Goal: Complete application form

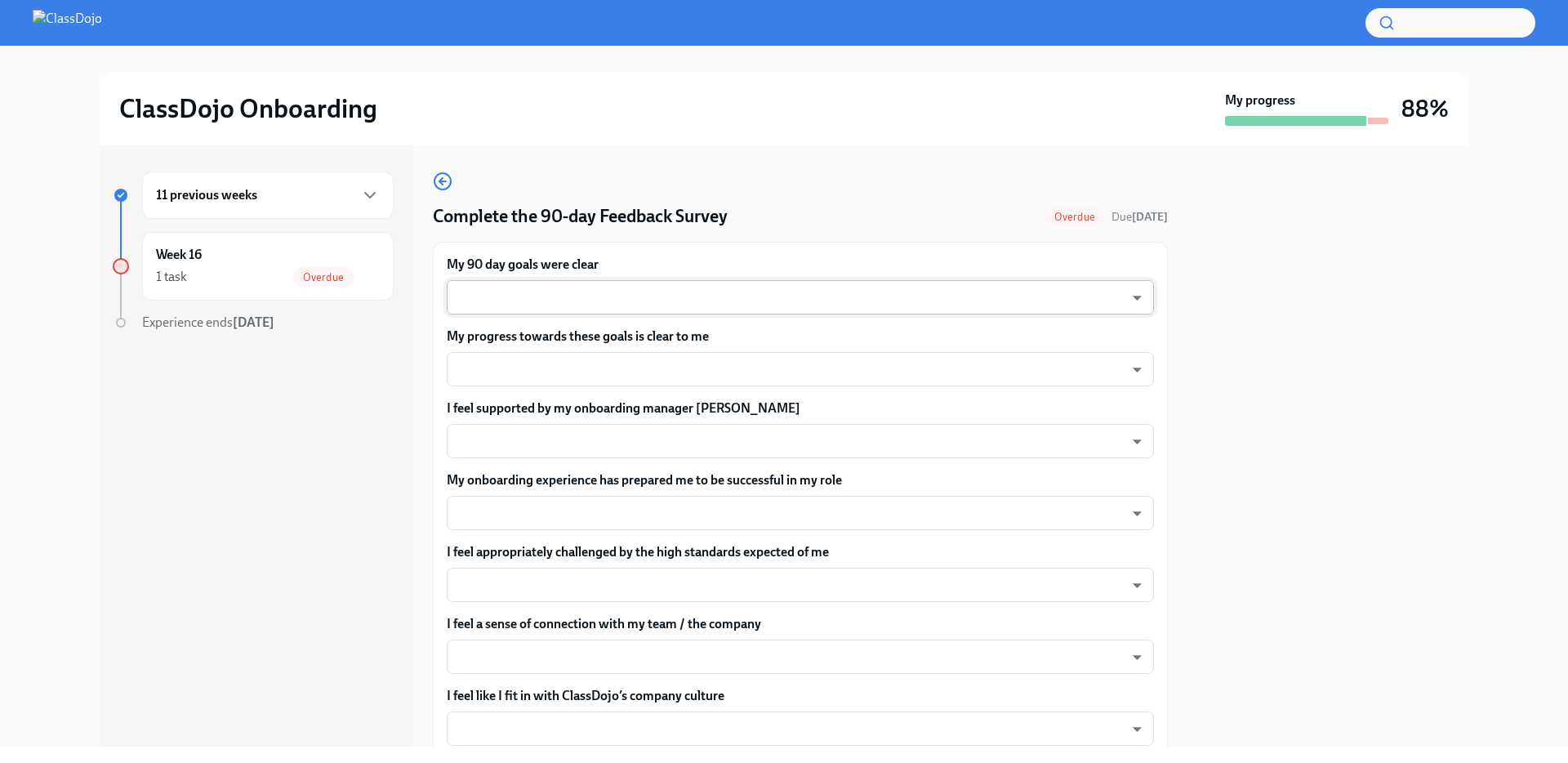
click at [641, 292] on body "ClassDojo Onboarding My progress 88% 11 previous weeks Week 16 1 task Overdue E…" at bounding box center [784, 382] width 1568 height 763
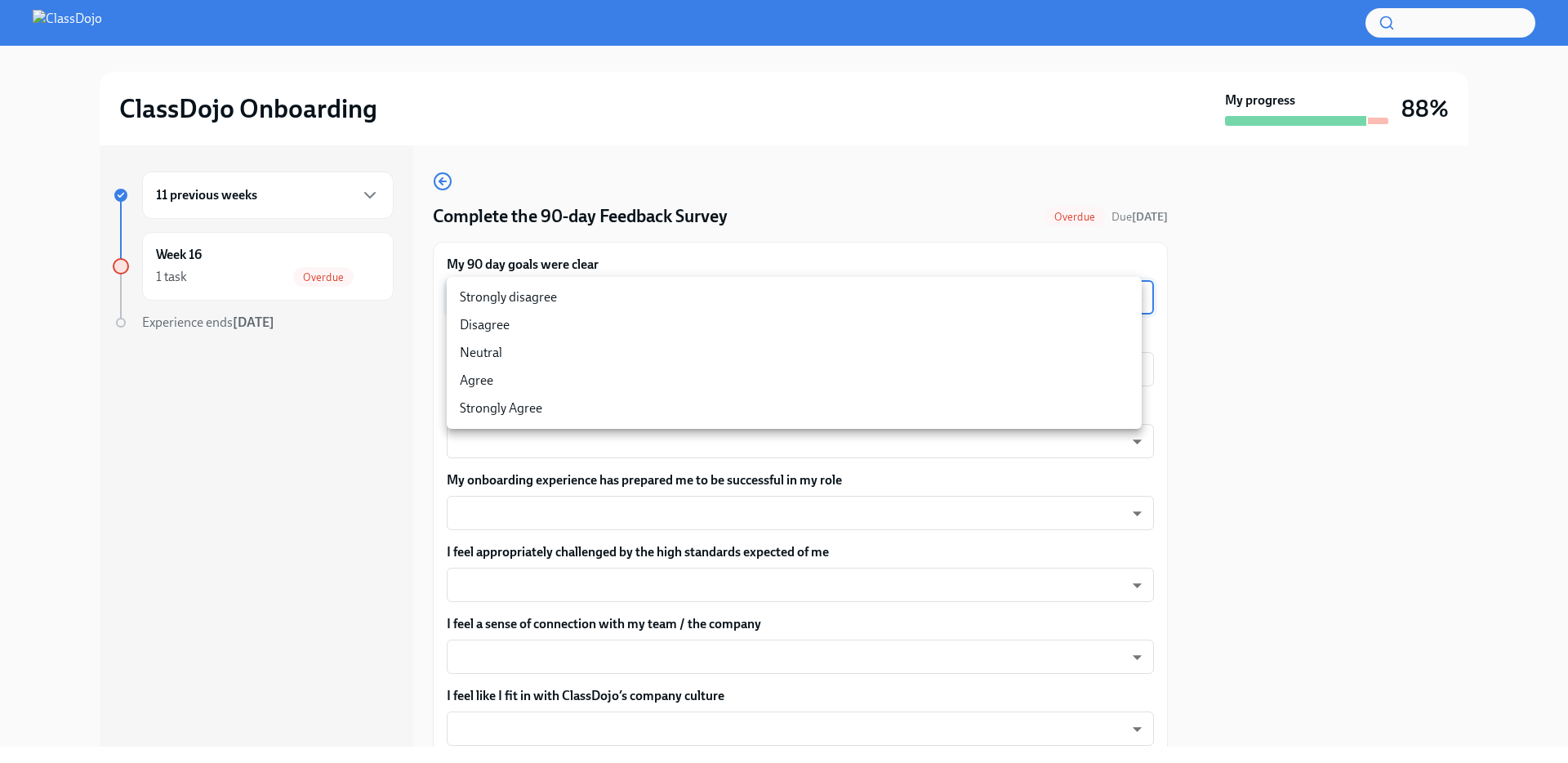
click at [613, 425] on ul "Strongly disagree Disagree Neutral Agree Strongly Agree" at bounding box center [794, 353] width 695 height 152
click at [603, 411] on li "Strongly Agree" at bounding box center [794, 408] width 695 height 28
type input "eNPISeX8v"
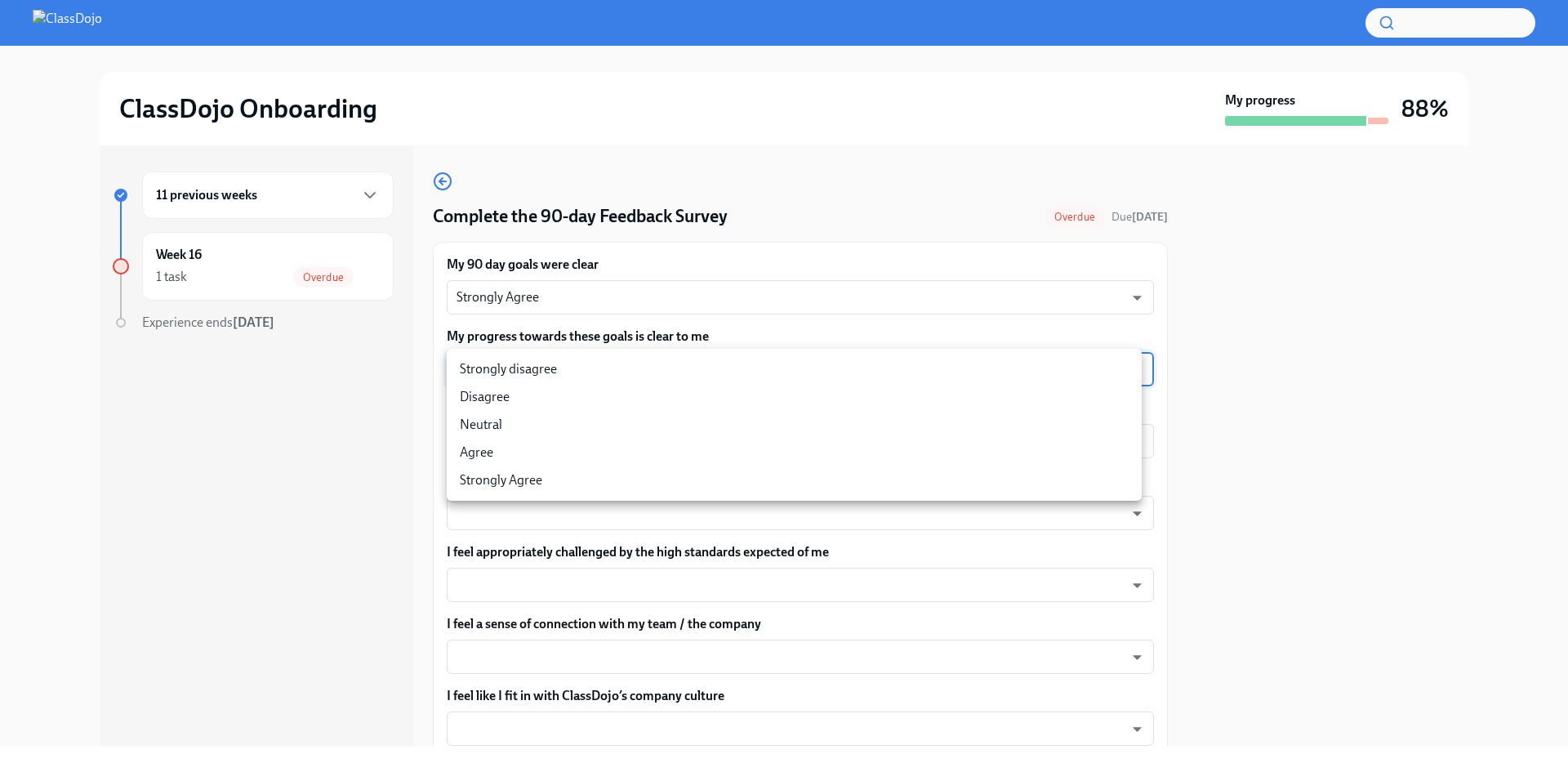
click at [595, 368] on body "ClassDojo Onboarding My progress 88% 11 previous weeks Week 16 1 task Overdue E…" at bounding box center [784, 382] width 1568 height 763
click at [589, 485] on li "Strongly Agree" at bounding box center [794, 479] width 695 height 28
type input "eNPISeX8v"
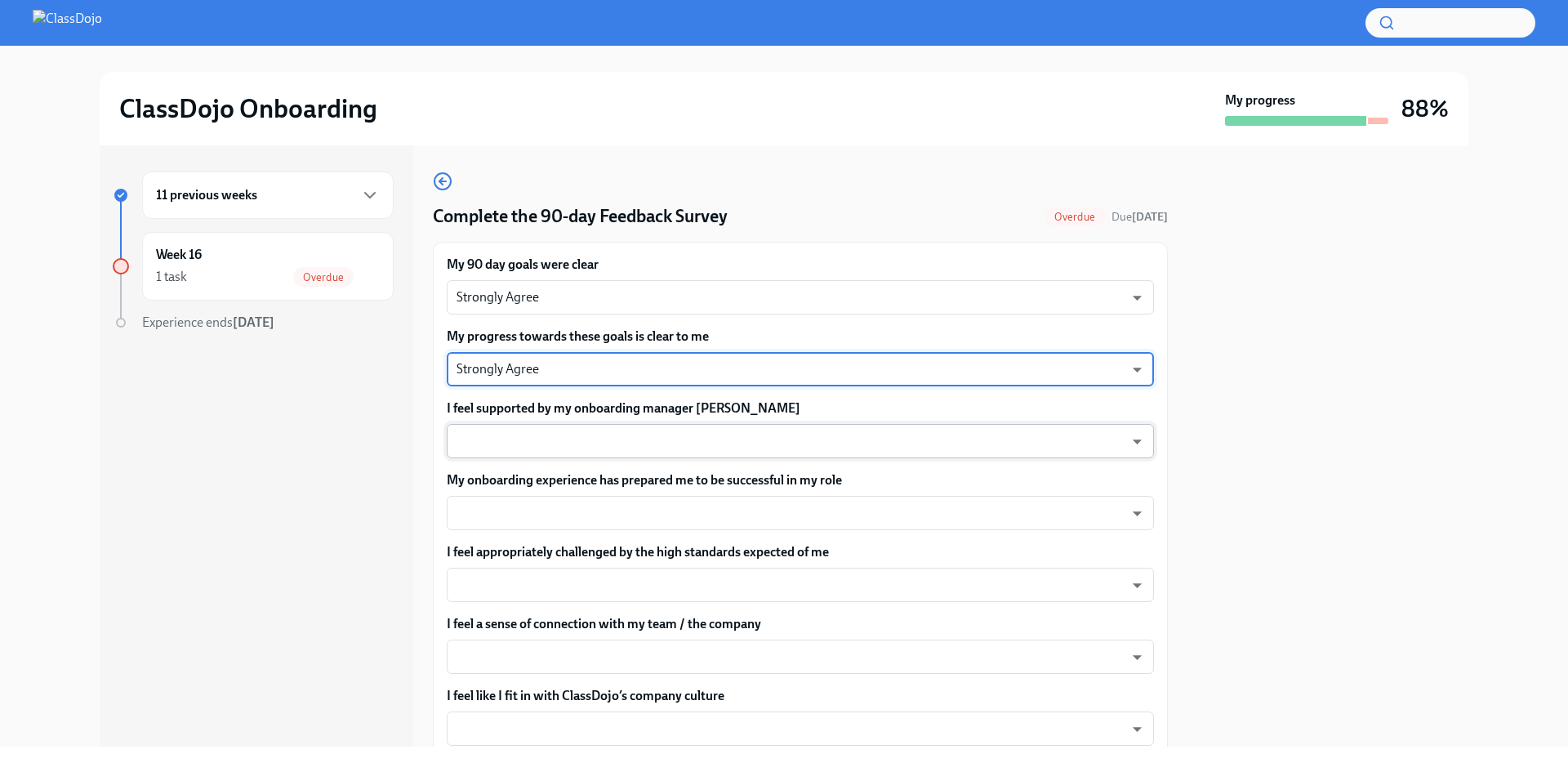
click at [566, 445] on body "ClassDojo Onboarding My progress 88% 11 previous weeks Week 16 1 task Overdue E…" at bounding box center [784, 382] width 1568 height 763
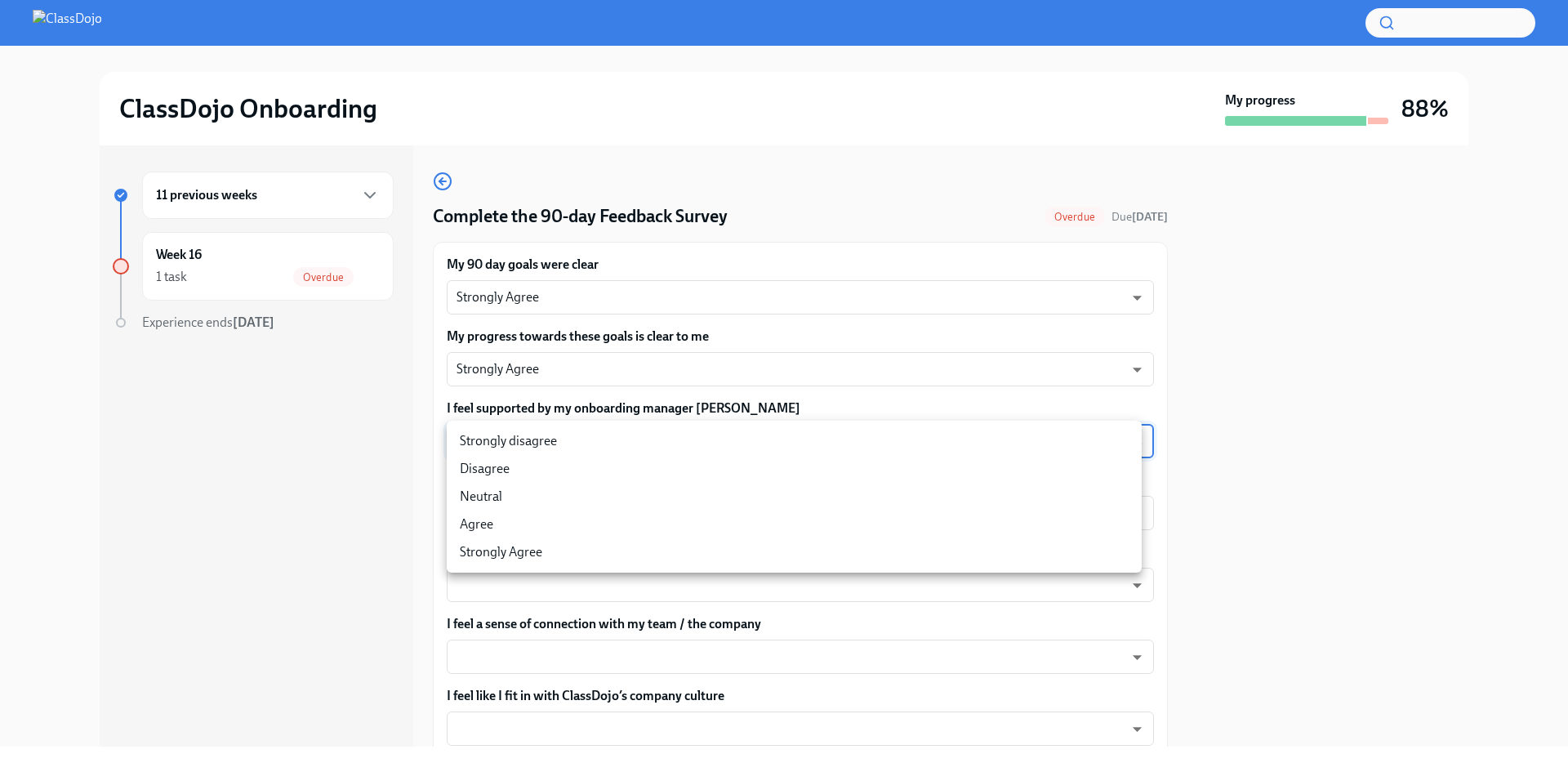
click at [562, 552] on li "Strongly Agree" at bounding box center [794, 551] width 695 height 28
type input "eNPISeX8v"
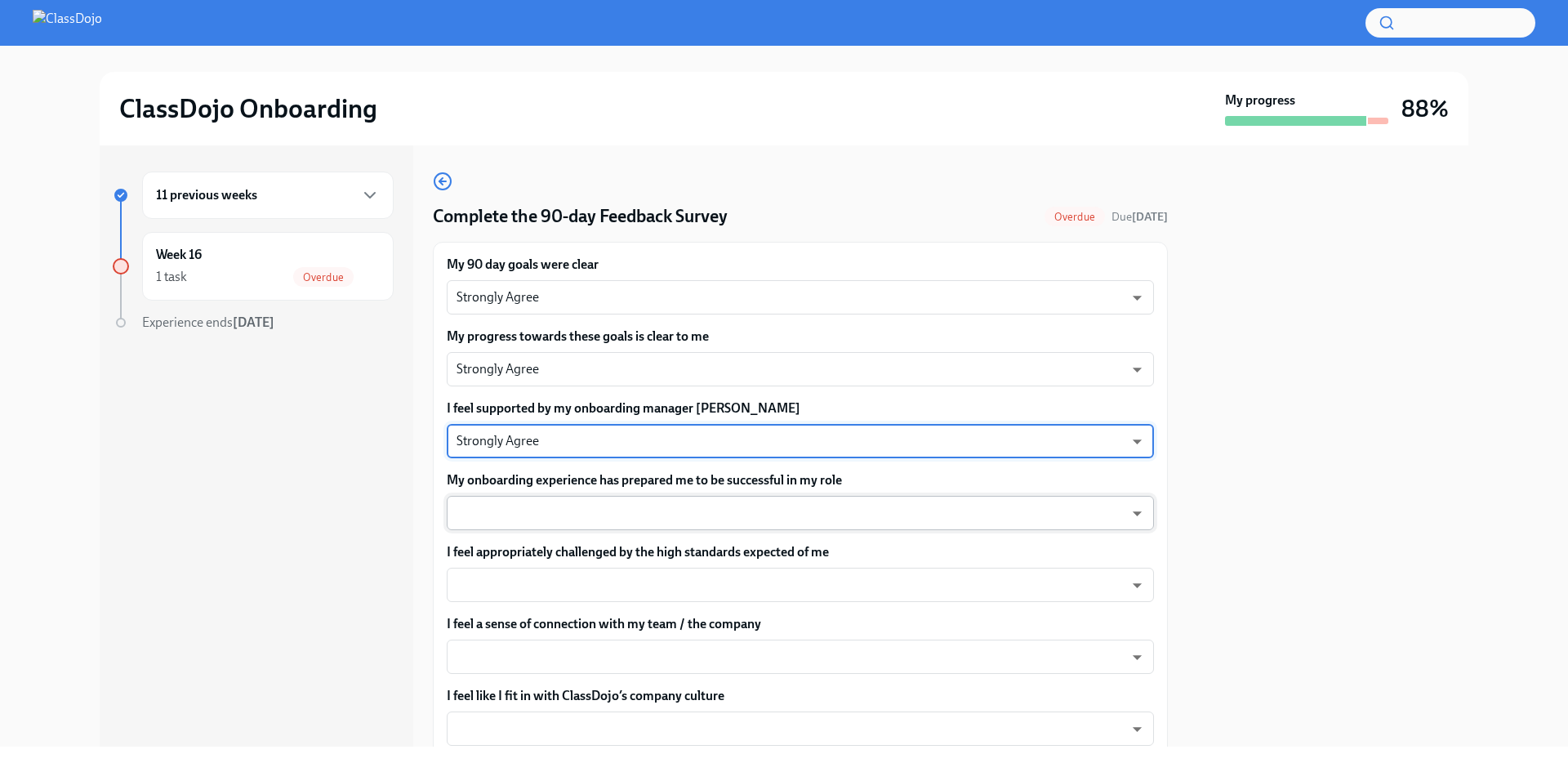
click at [547, 515] on body "ClassDojo Onboarding My progress 88% 11 previous weeks Week 16 1 task Overdue E…" at bounding box center [784, 382] width 1568 height 763
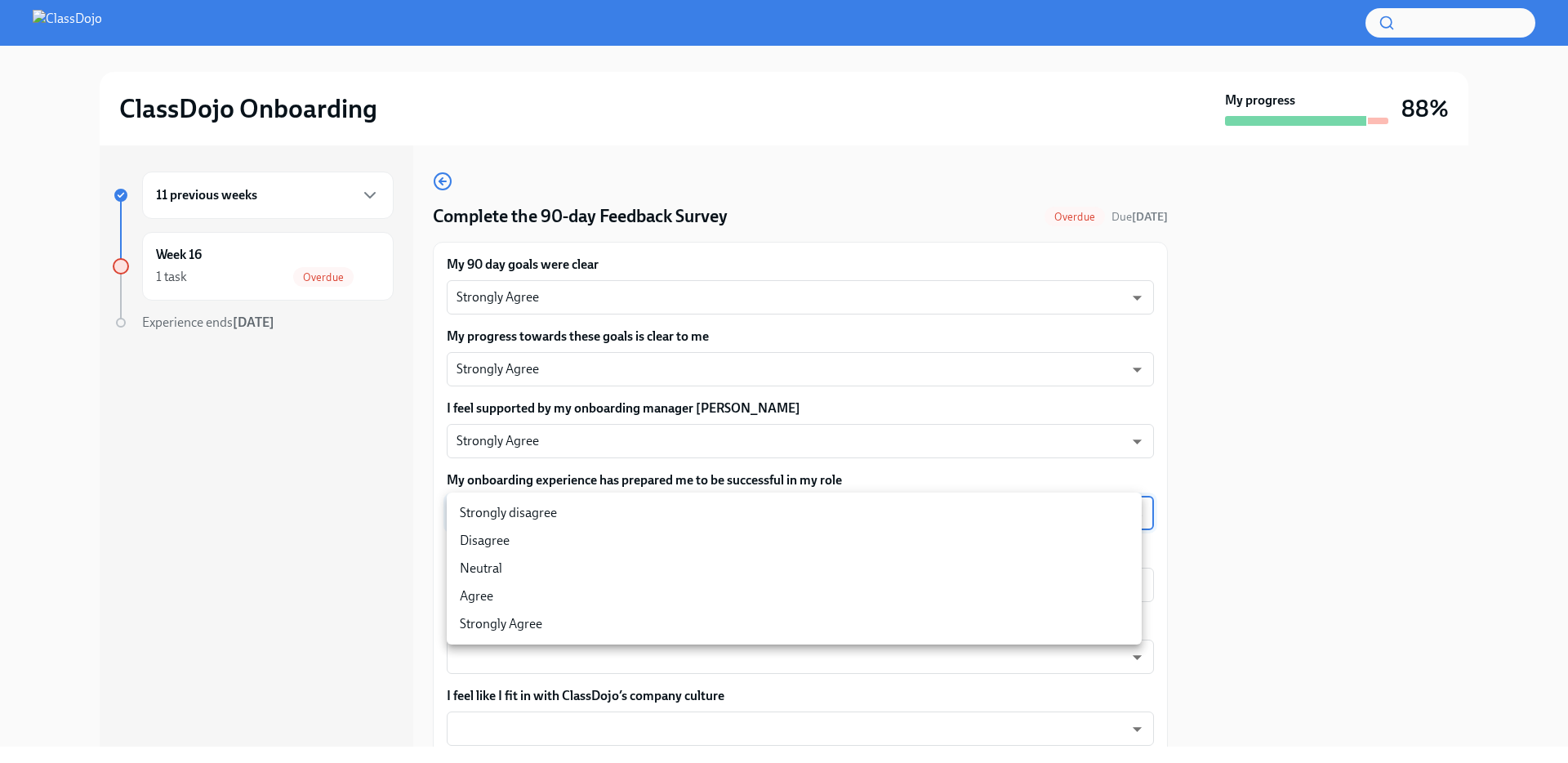
click at [551, 638] on ul "Strongly disagree Disagree Neutral Agree Strongly Agree" at bounding box center [794, 569] width 695 height 152
click at [545, 621] on li "Strongly Agree" at bounding box center [794, 623] width 695 height 28
type input "eNPISeX8v"
